Goal: Information Seeking & Learning: Check status

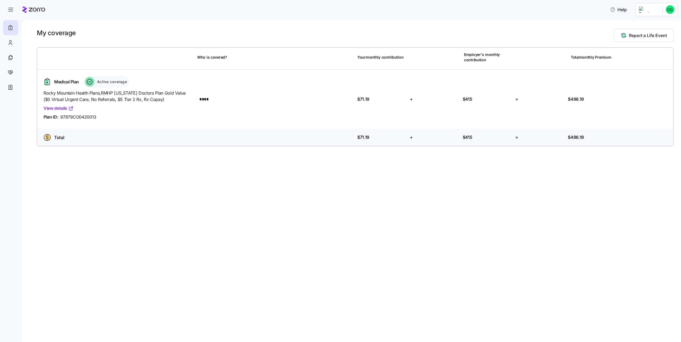
click at [54, 109] on link "View details" at bounding box center [58, 108] width 30 height 7
click at [111, 83] on span "Active coverage" at bounding box center [110, 81] width 31 height 5
click at [300, 86] on div "Medical Plan Active coverage Rocky Mountain Health Plans , RMHP Colorado Doctor…" at bounding box center [355, 99] width 632 height 51
click at [56, 136] on span "Total" at bounding box center [59, 137] width 10 height 7
click at [53, 87] on div "Medical Plan Active coverage" at bounding box center [118, 82] width 154 height 12
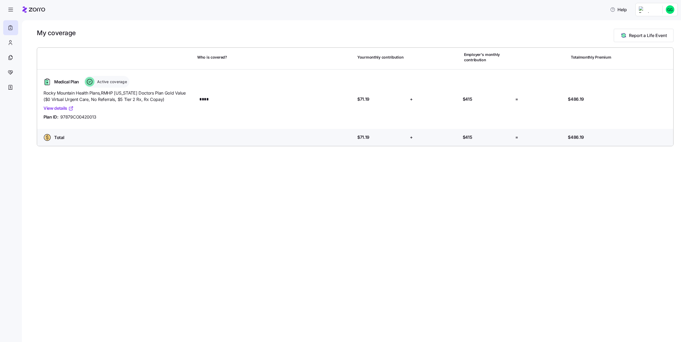
click at [55, 82] on span "Medical Plan" at bounding box center [66, 82] width 25 height 7
click at [10, 45] on icon at bounding box center [10, 42] width 6 height 6
